Goal: Information Seeking & Learning: Learn about a topic

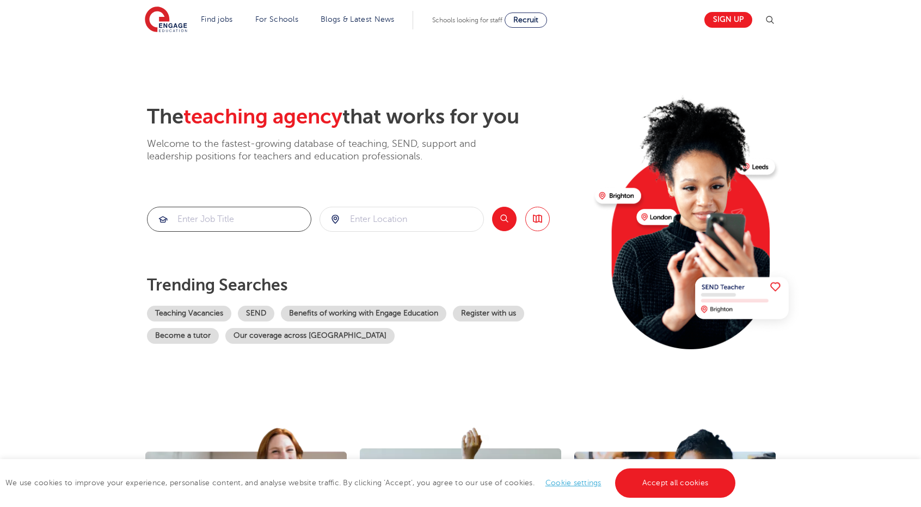
click at [180, 212] on input "search" at bounding box center [228, 219] width 163 height 24
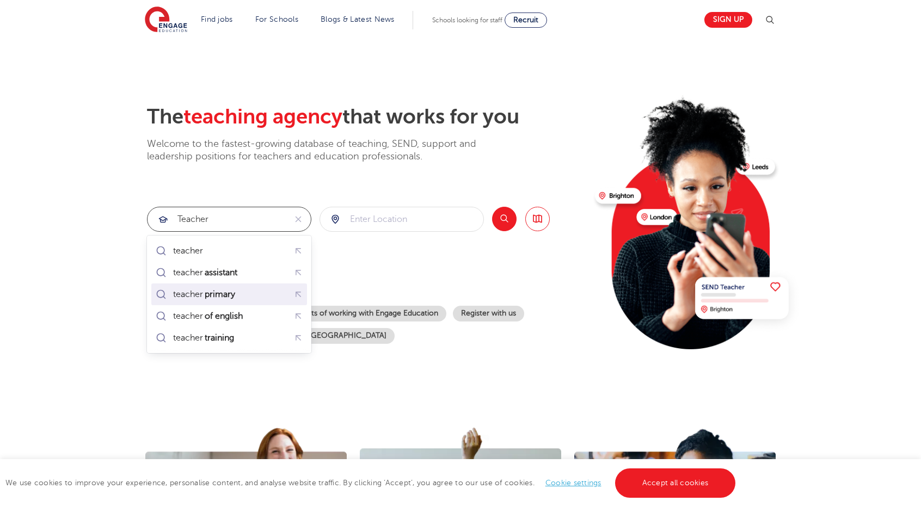
click at [232, 298] on mark "primary" at bounding box center [220, 294] width 34 height 13
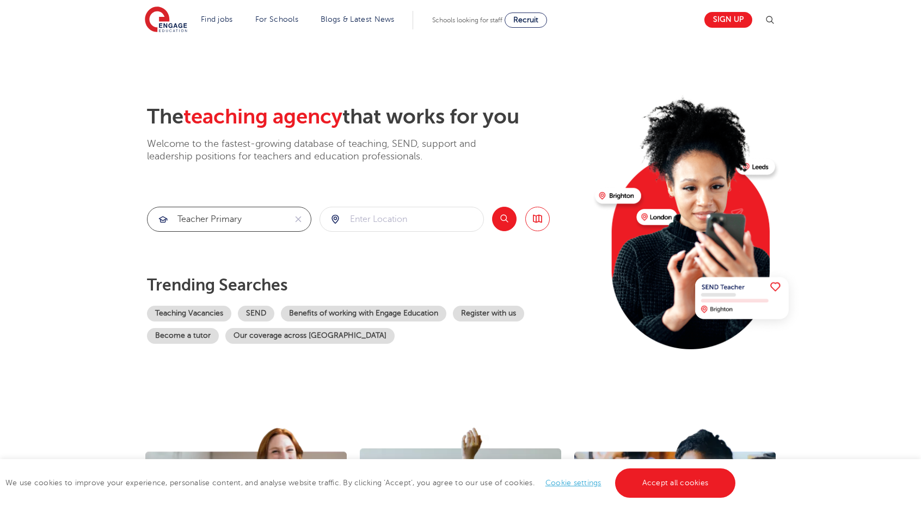
type input "teacher primary"
click at [397, 218] on input "search" at bounding box center [401, 219] width 163 height 24
type input "S"
click at [495, 226] on button "Search" at bounding box center [504, 219] width 24 height 24
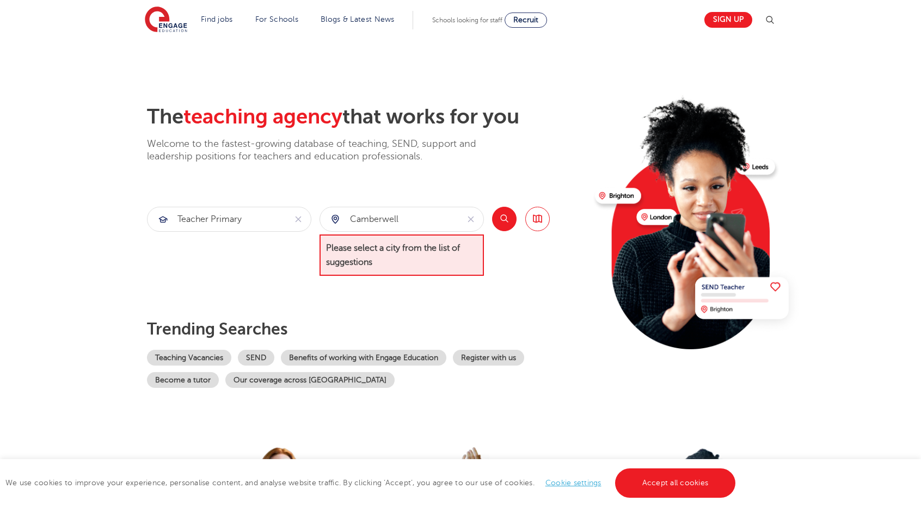
click at [504, 218] on button "Search" at bounding box center [504, 219] width 24 height 24
drag, startPoint x: 392, startPoint y: 214, endPoint x: 301, endPoint y: 228, distance: 92.0
click at [301, 229] on section "teacher primary Camberwell Please select a city from the list of suggestions Se…" at bounding box center [348, 242] width 403 height 70
drag, startPoint x: 422, startPoint y: 219, endPoint x: 290, endPoint y: 214, distance: 132.3
click at [290, 214] on section "teacher primary Camberwell Please select a city from the list of suggestions Se…" at bounding box center [348, 242] width 403 height 70
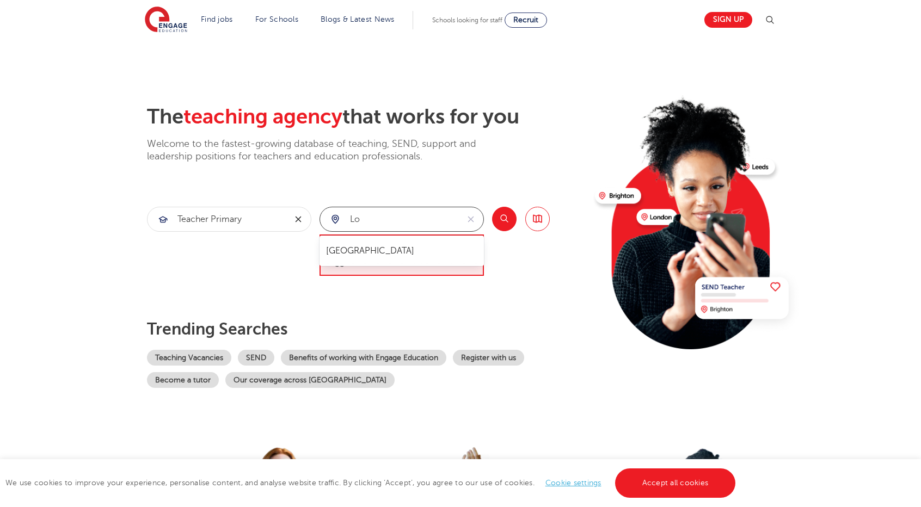
type input "l"
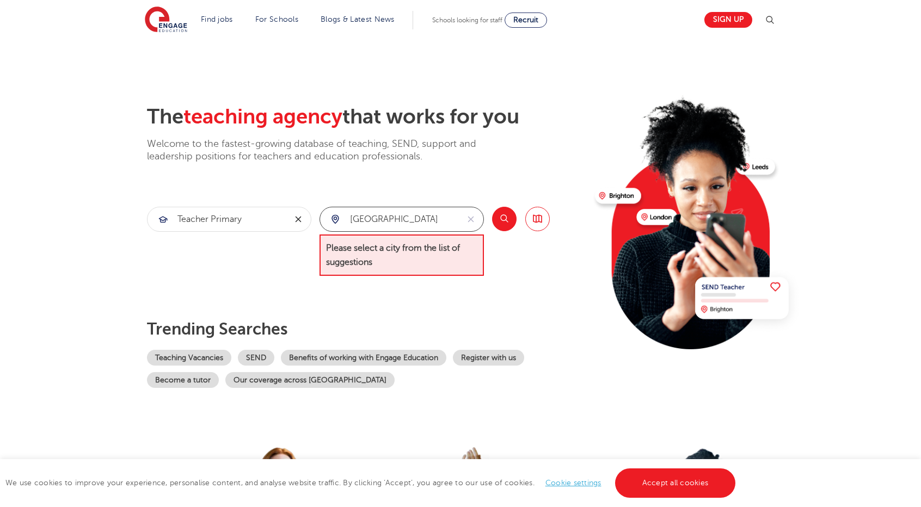
click button "Submit" at bounding box center [0, 0] width 0 height 0
click at [503, 214] on button "Search" at bounding box center [504, 219] width 24 height 24
drag, startPoint x: 367, startPoint y: 217, endPoint x: 245, endPoint y: 203, distance: 122.7
click at [245, 203] on div "The teaching agency that works for you Welcome to the fastest-growing database …" at bounding box center [366, 246] width 439 height 284
click at [348, 255] on li "London" at bounding box center [402, 251] width 156 height 22
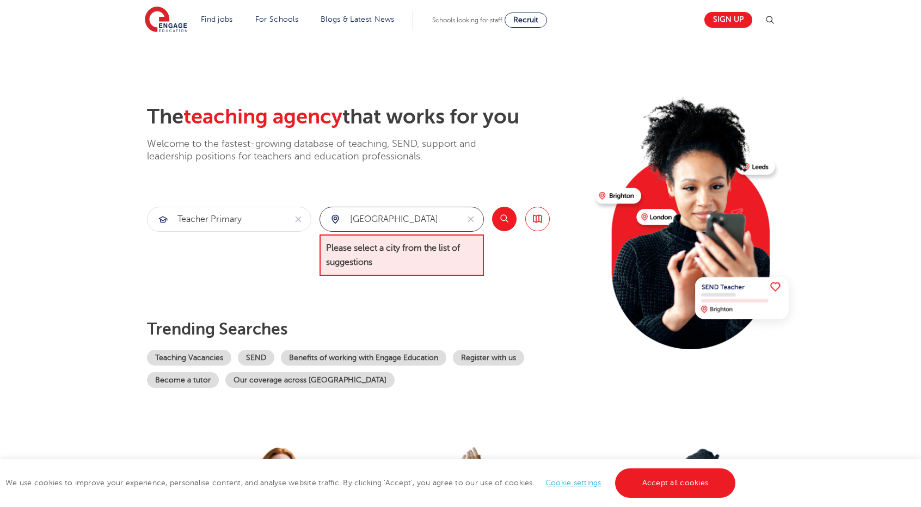
type input "London"
click at [501, 216] on button "Search" at bounding box center [504, 219] width 24 height 24
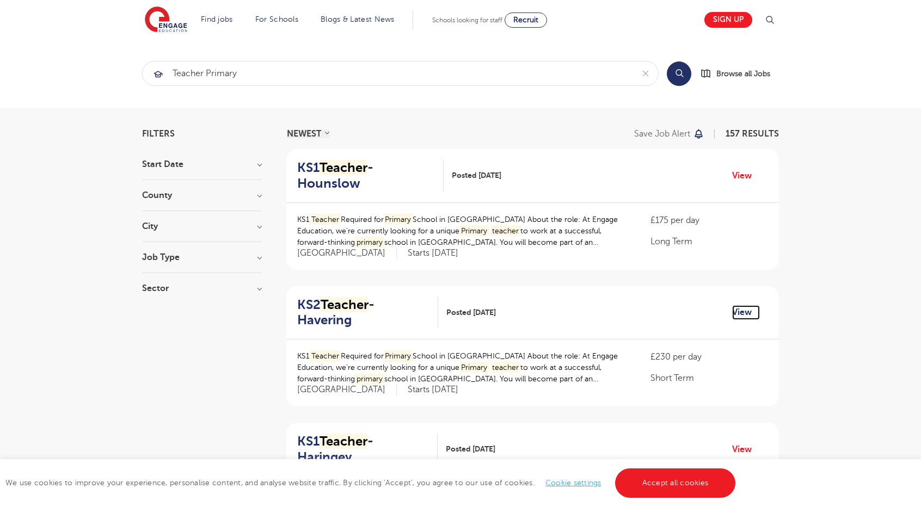
click at [744, 305] on link "View" at bounding box center [746, 312] width 28 height 14
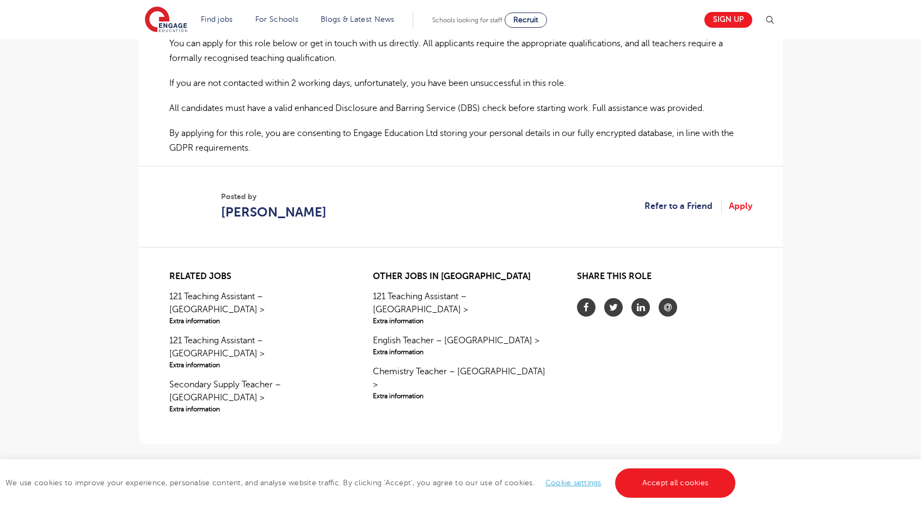
scroll to position [719, 0]
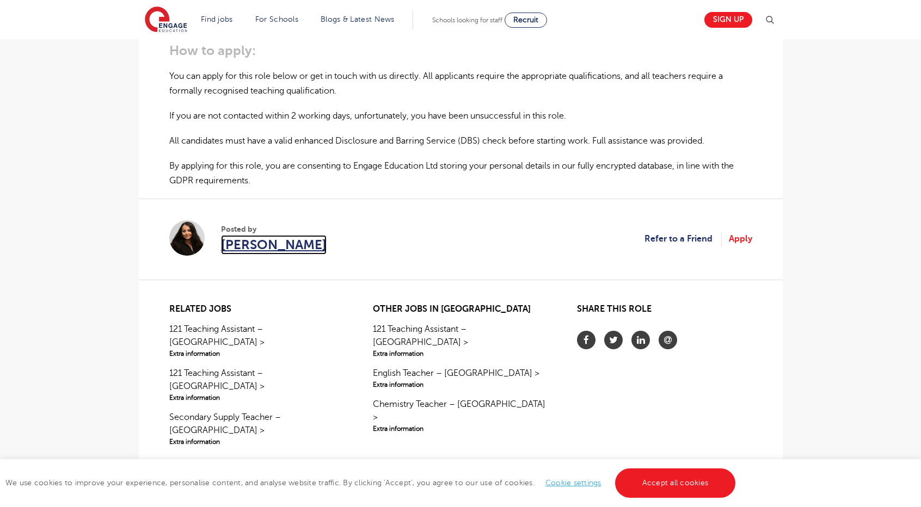
click at [244, 235] on span "Suela Stafa" at bounding box center [274, 245] width 106 height 20
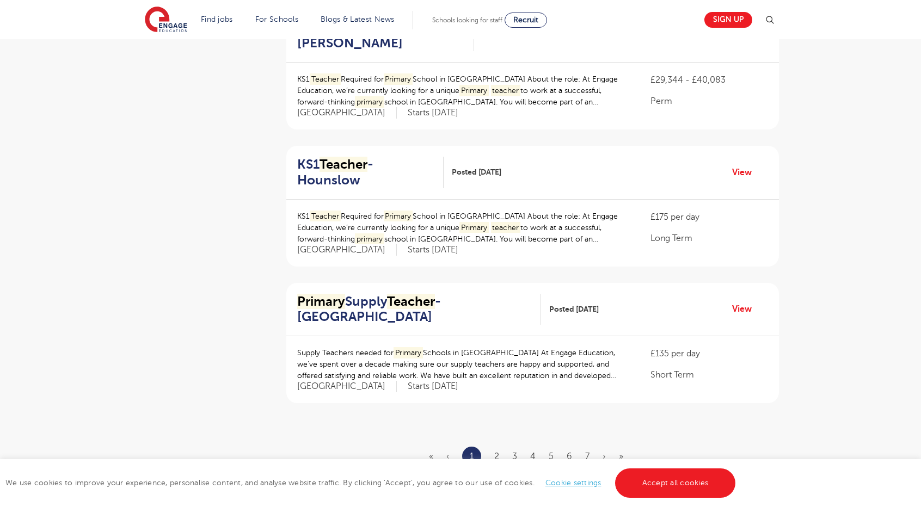
scroll to position [1088, 0]
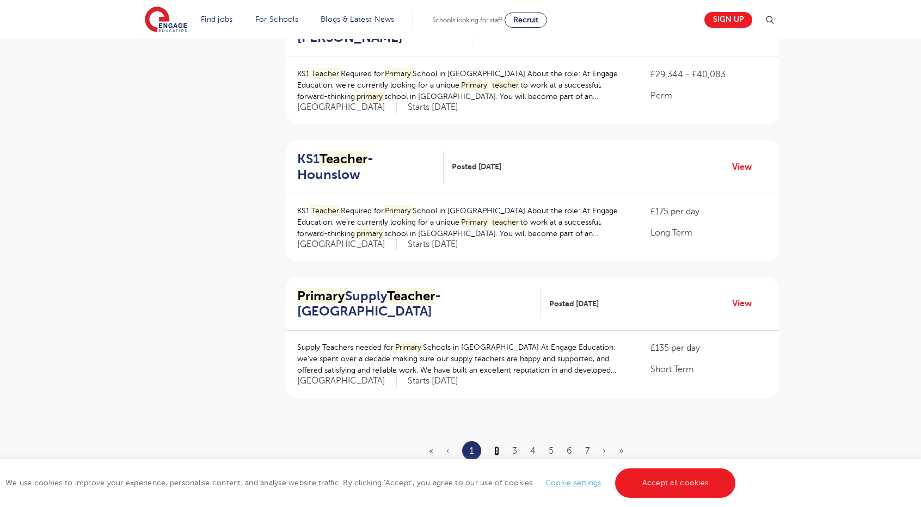
click at [497, 446] on link "2" at bounding box center [496, 451] width 5 height 10
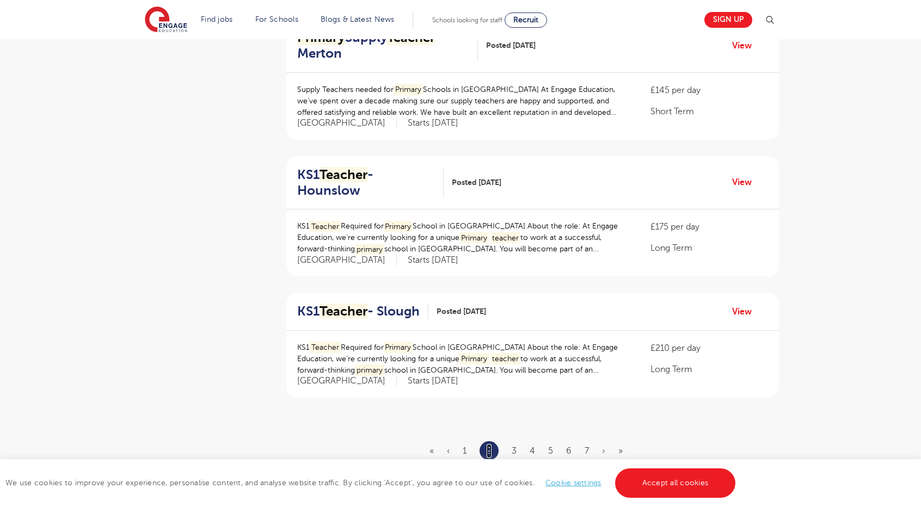
scroll to position [0, 0]
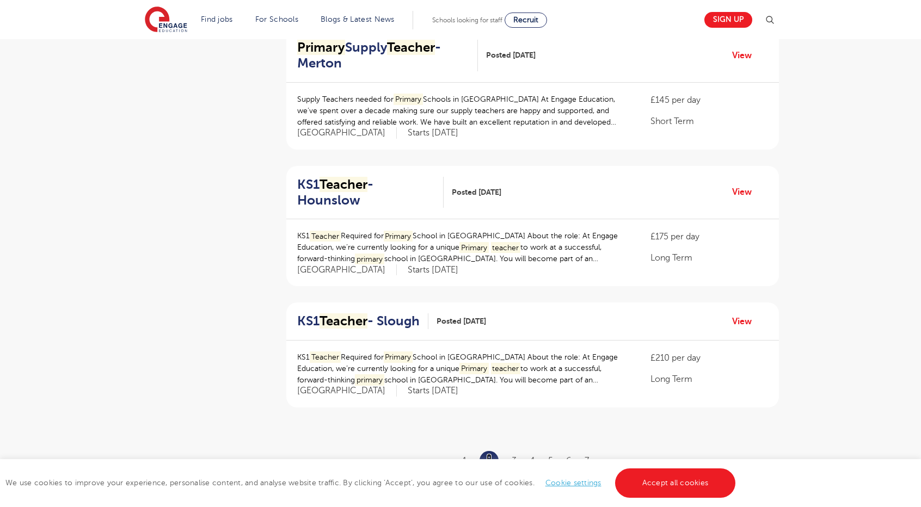
scroll to position [1088, 0]
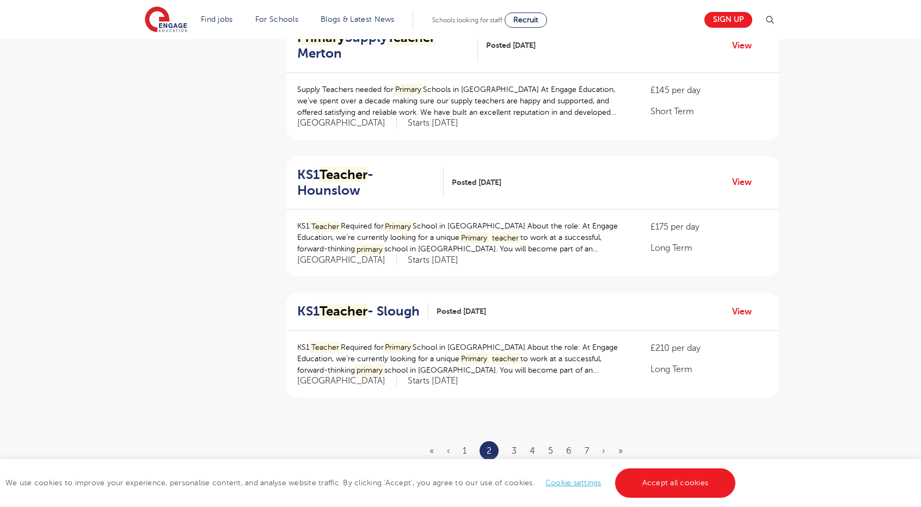
click at [512, 441] on ul "« ‹ 1 2 3 4 5 6 7 › »" at bounding box center [532, 450] width 206 height 19
click at [513, 446] on link "3" at bounding box center [514, 451] width 5 height 10
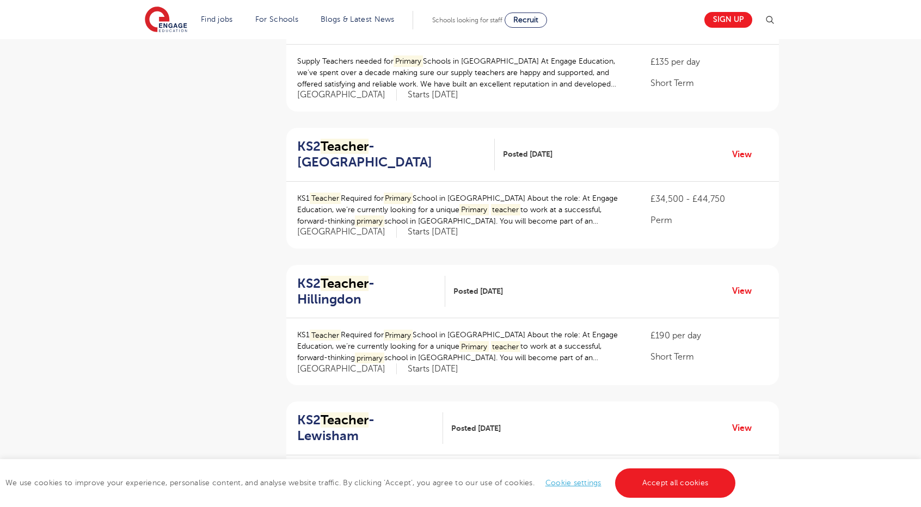
scroll to position [1088, 0]
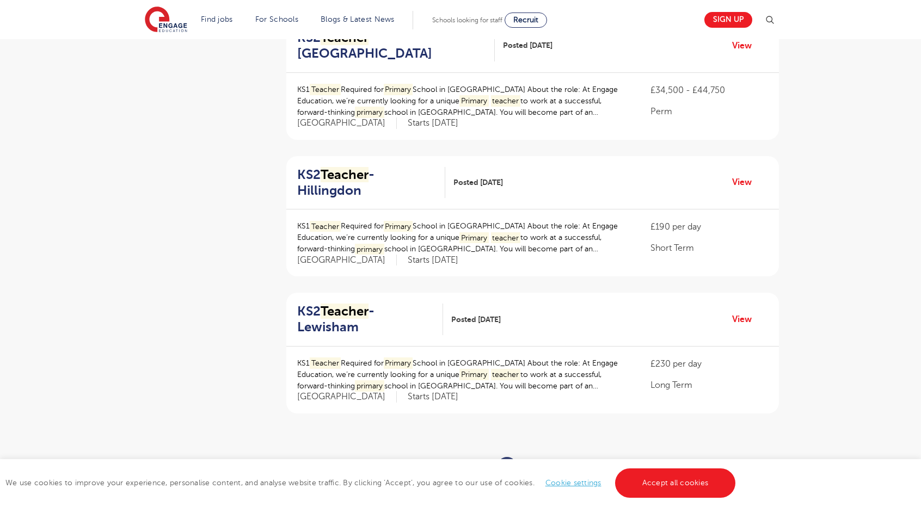
click at [534, 461] on link "4" at bounding box center [531, 466] width 5 height 10
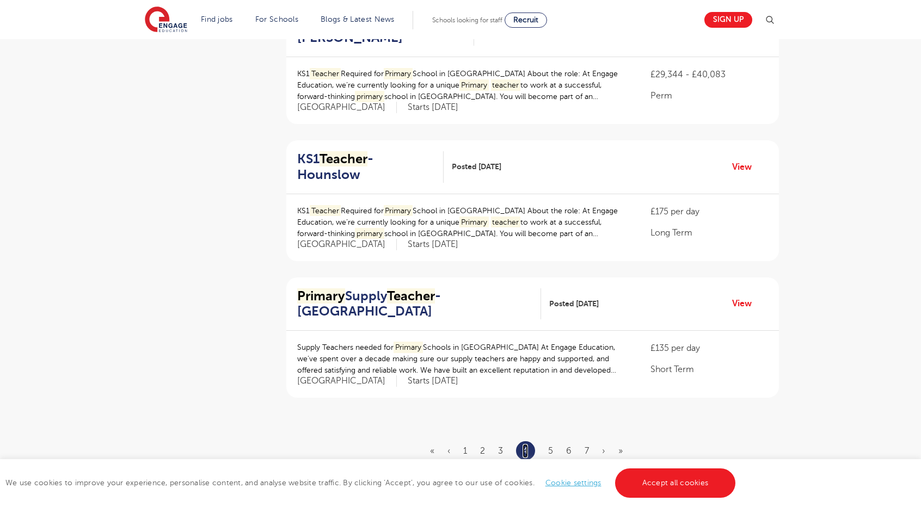
scroll to position [0, 0]
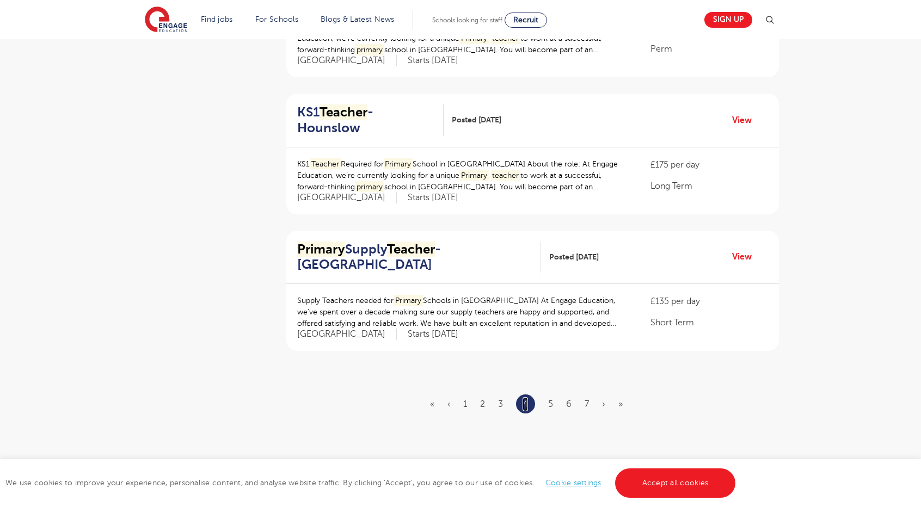
scroll to position [1143, 0]
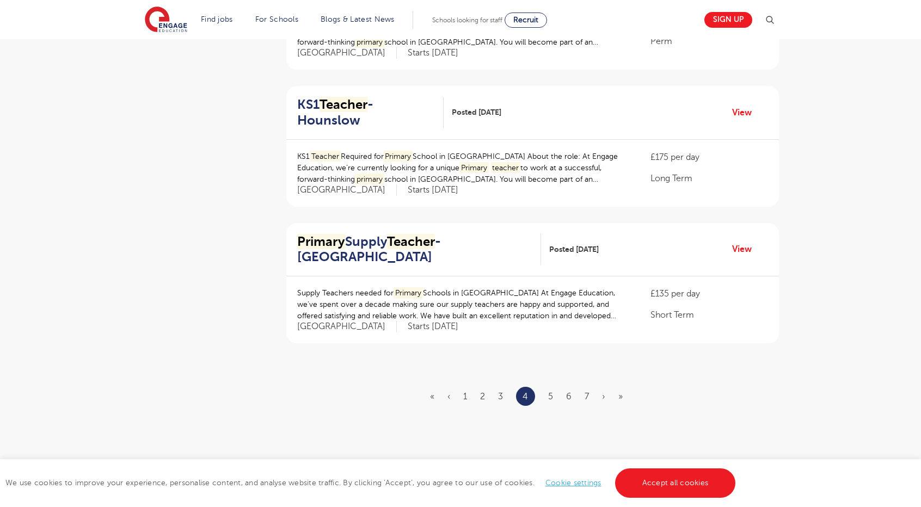
click at [545, 387] on ul "« ‹ 1 2 3 4 5 6 7 › »" at bounding box center [533, 396] width 206 height 19
click at [549, 392] on link "5" at bounding box center [550, 397] width 5 height 10
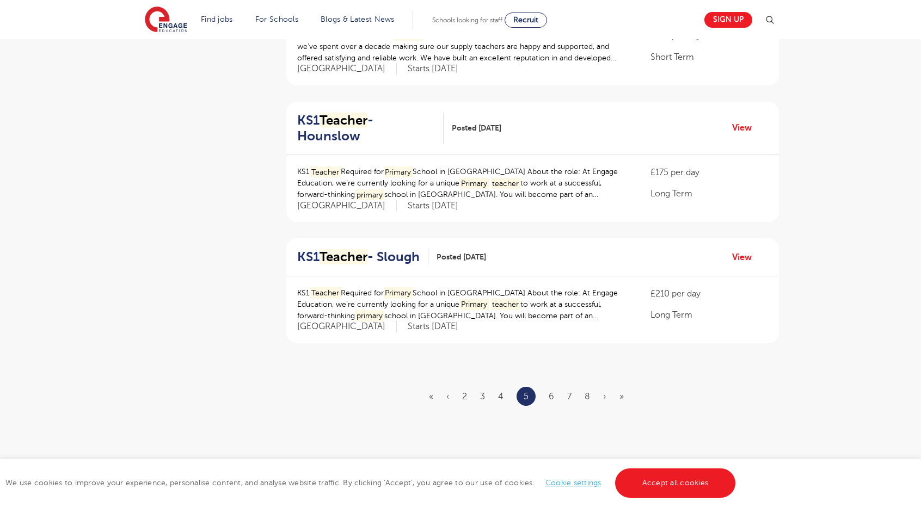
scroll to position [0, 0]
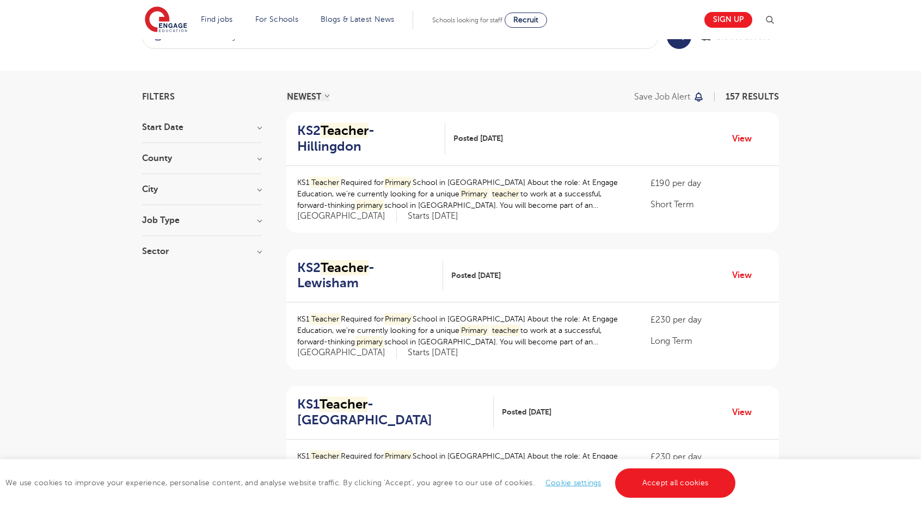
scroll to position [54, 0]
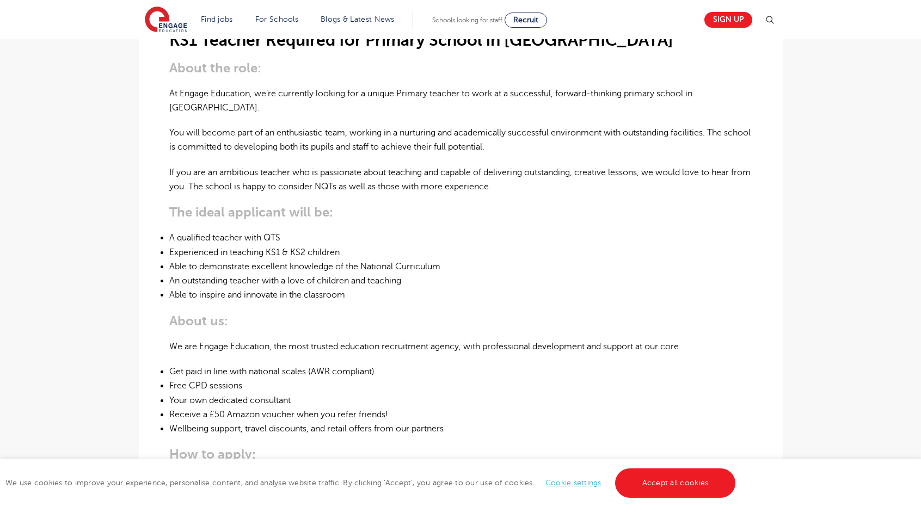
scroll to position [327, 0]
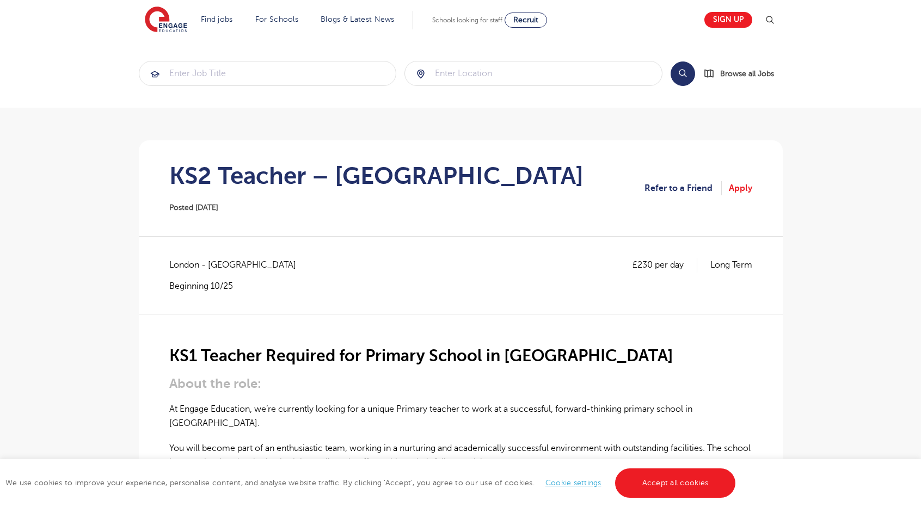
scroll to position [327, 0]
